Goal: Find specific page/section: Find specific page/section

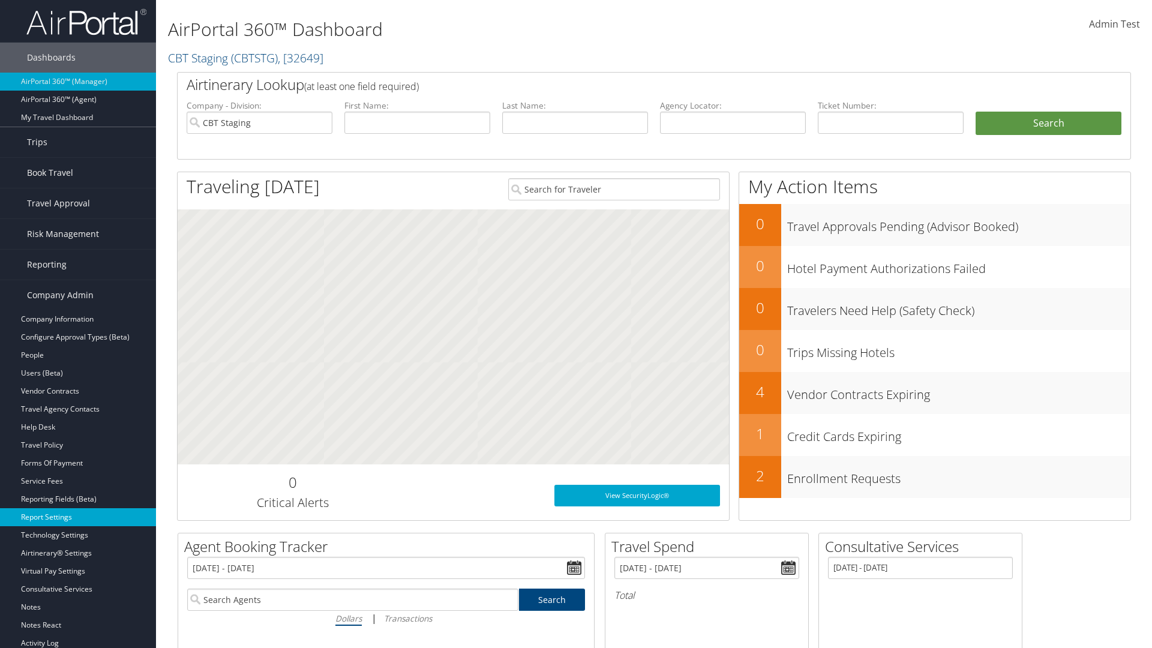
click at [78, 517] on link "Report Settings" at bounding box center [78, 517] width 156 height 18
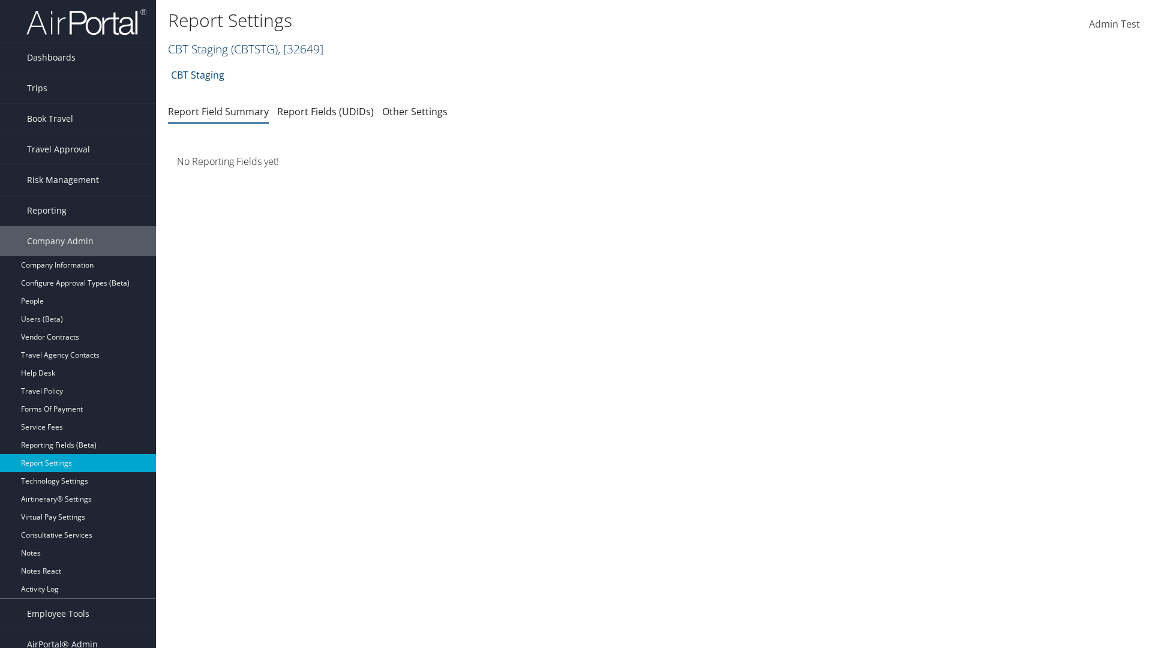
click at [198, 49] on link "CBT Staging ( CBTSTG ) , [ 32649 ]" at bounding box center [245, 49] width 155 height 16
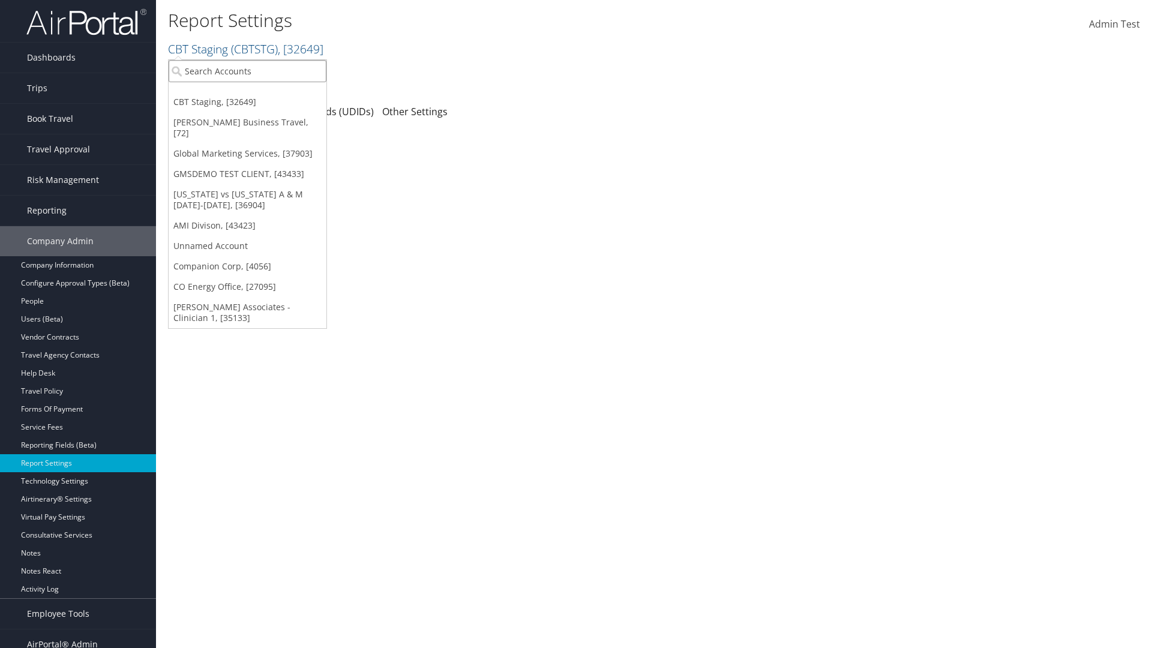
click at [247, 71] on input "search" at bounding box center [248, 71] width 158 height 22
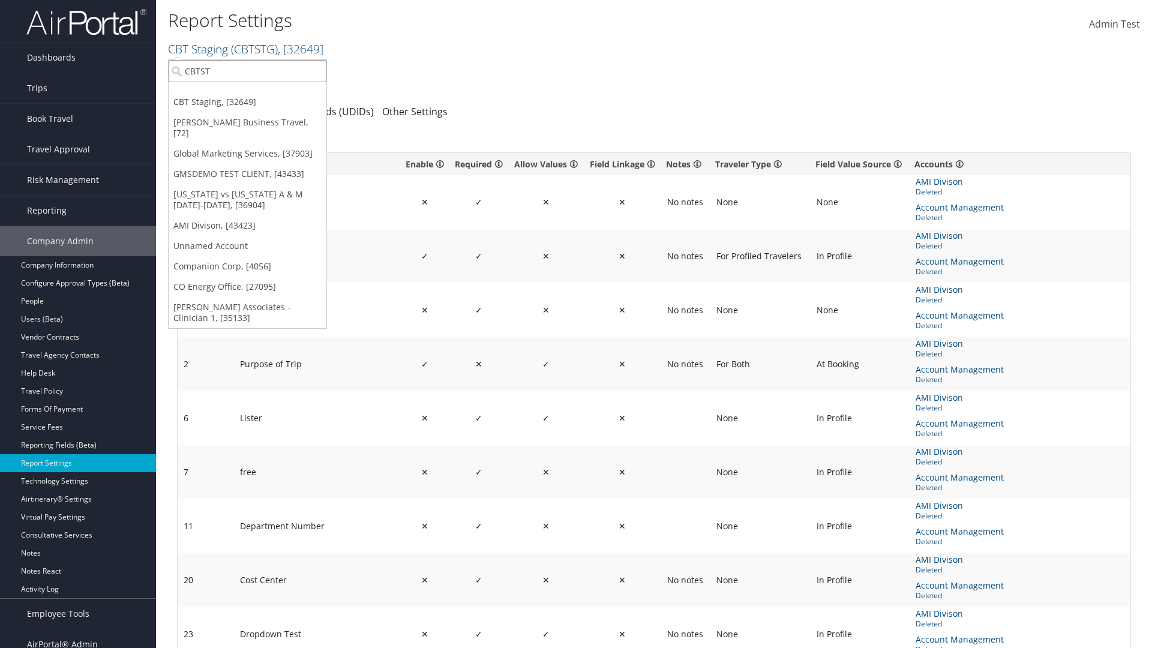
type input "CBTSTG"
click at [247, 93] on div "CBT Staging (CBTSTG), [32649]" at bounding box center [247, 93] width 171 height 11
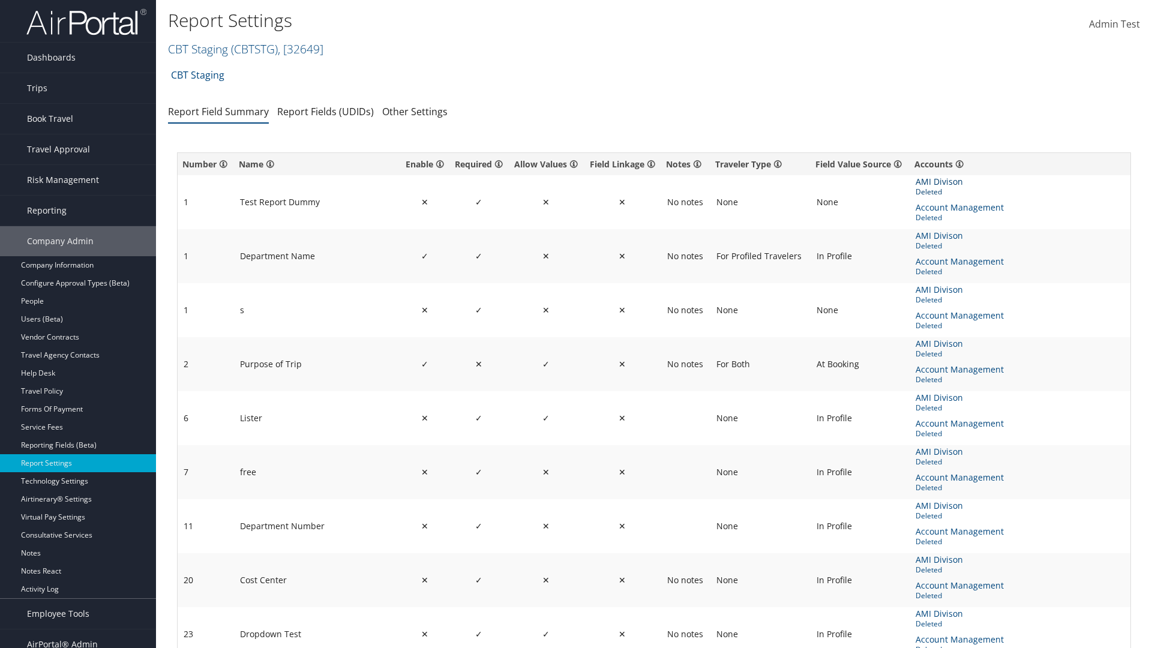
click at [938, 182] on span "AMI Divison" at bounding box center [941, 181] width 50 height 13
